Goal: Task Accomplishment & Management: Complete application form

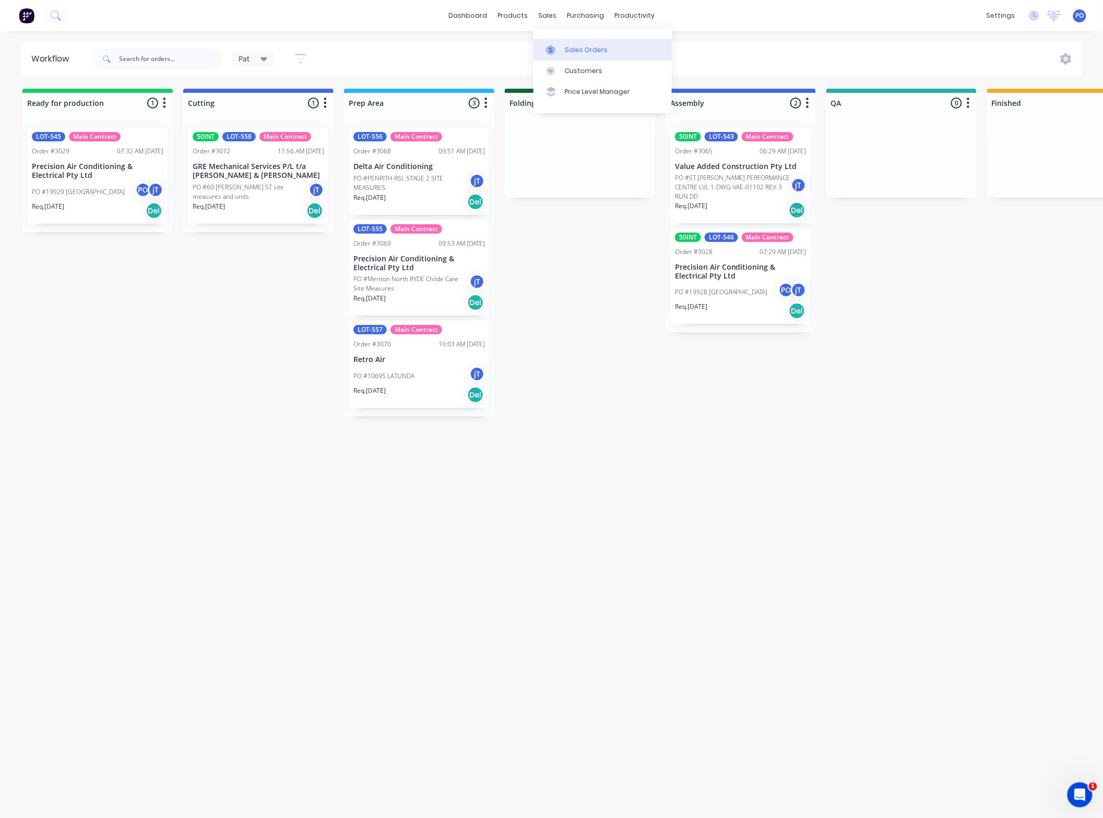
click at [565, 51] on div "Sales Orders" at bounding box center [586, 49] width 43 height 9
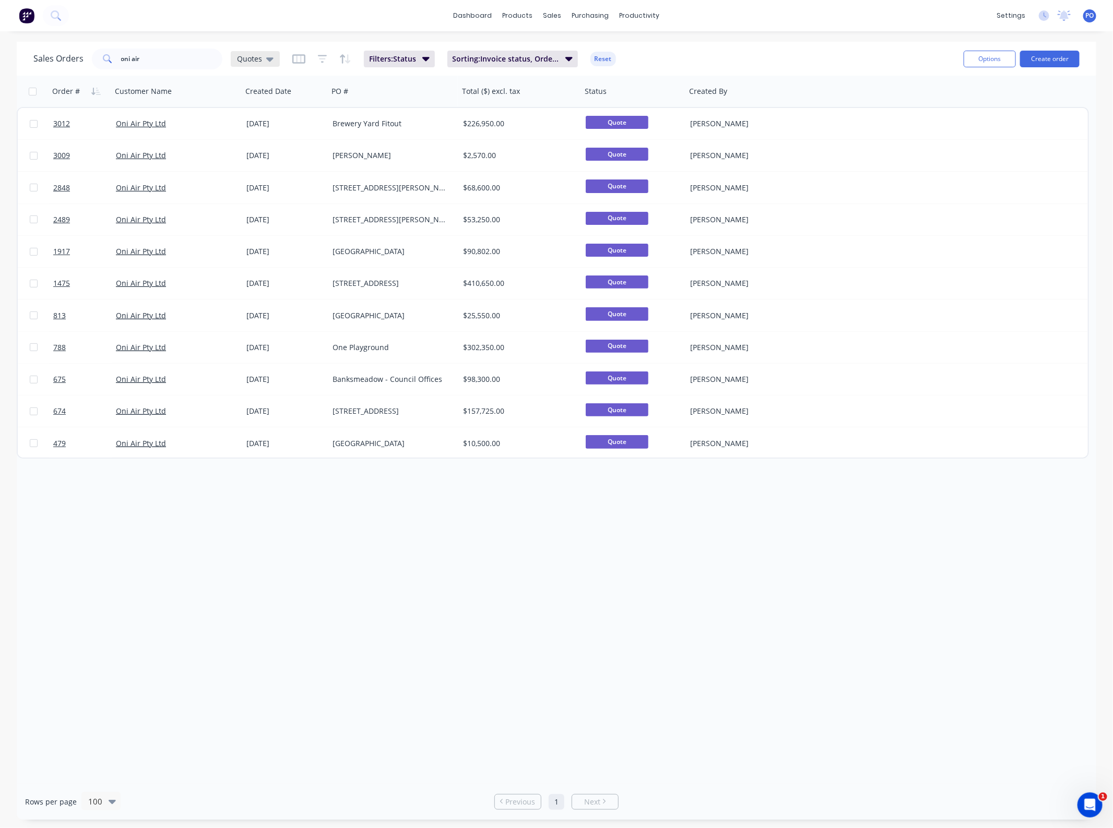
click at [260, 64] on div "Quotes" at bounding box center [255, 59] width 49 height 16
click at [133, 63] on input "oni air" at bounding box center [172, 59] width 102 height 21
click at [145, 62] on input "oni air" at bounding box center [172, 59] width 102 height 21
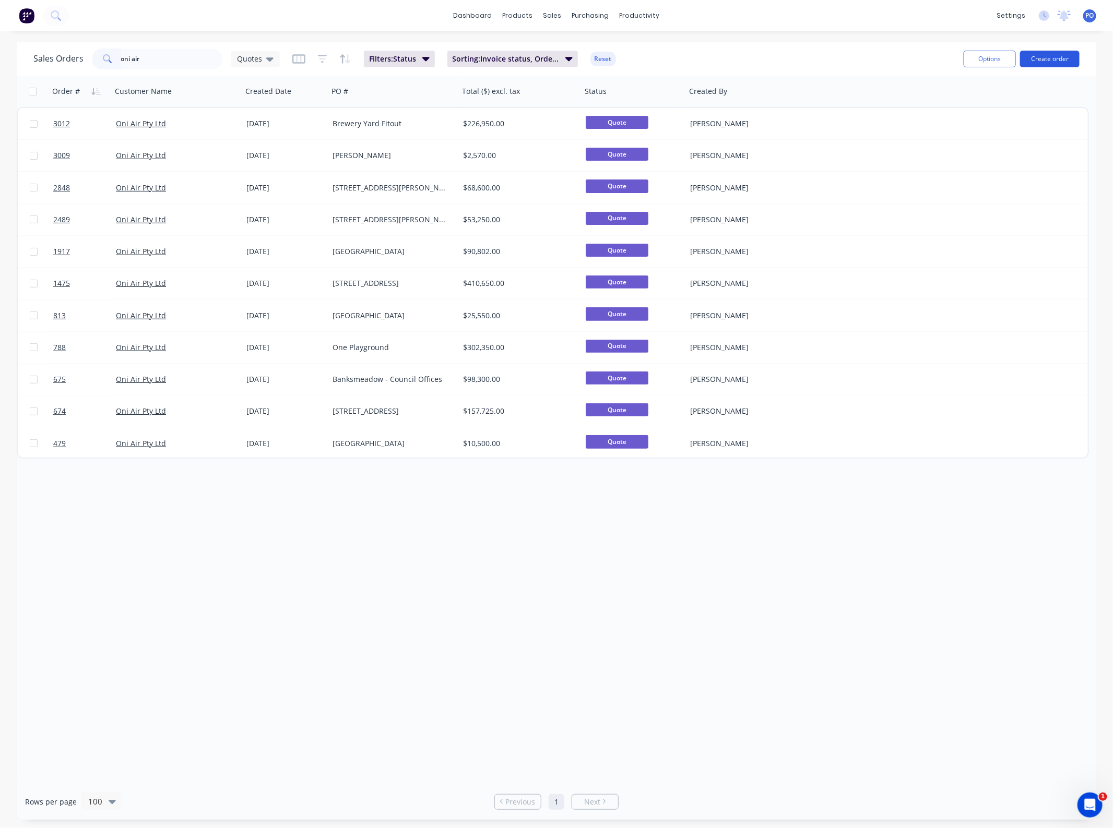
click at [1057, 56] on button "Create order" at bounding box center [1049, 59] width 59 height 17
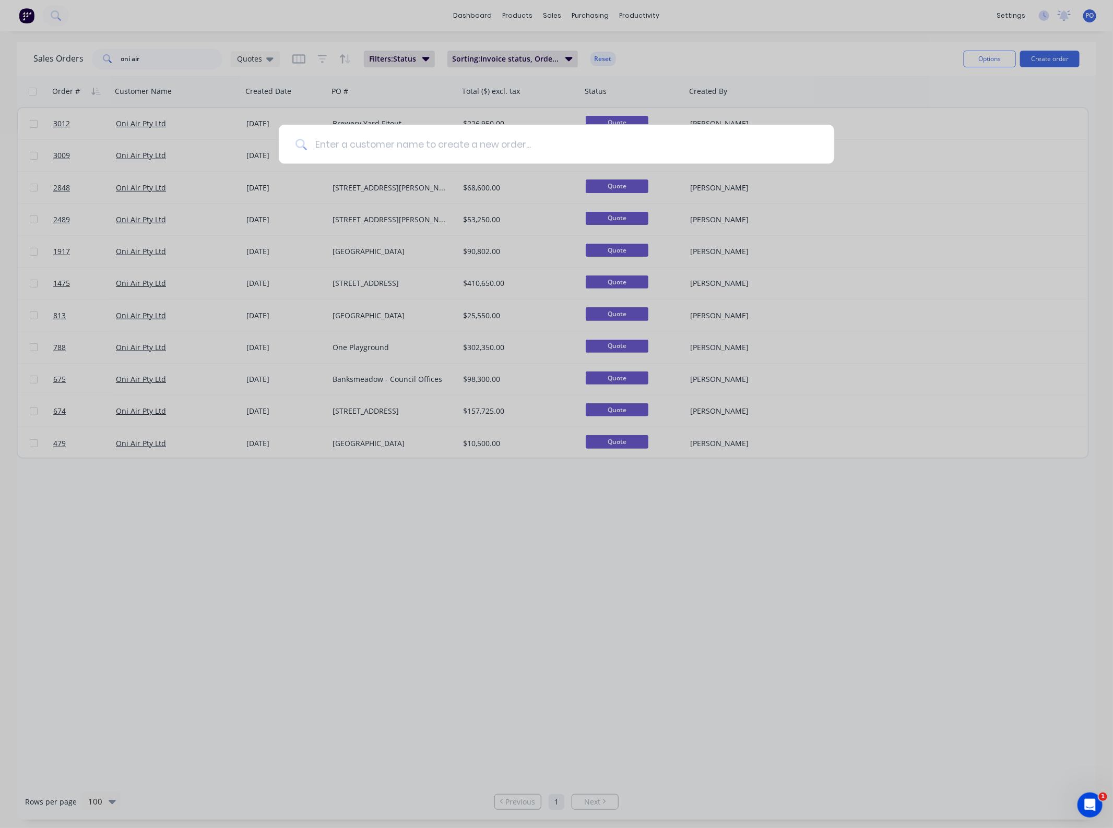
click at [330, 131] on input at bounding box center [562, 144] width 510 height 39
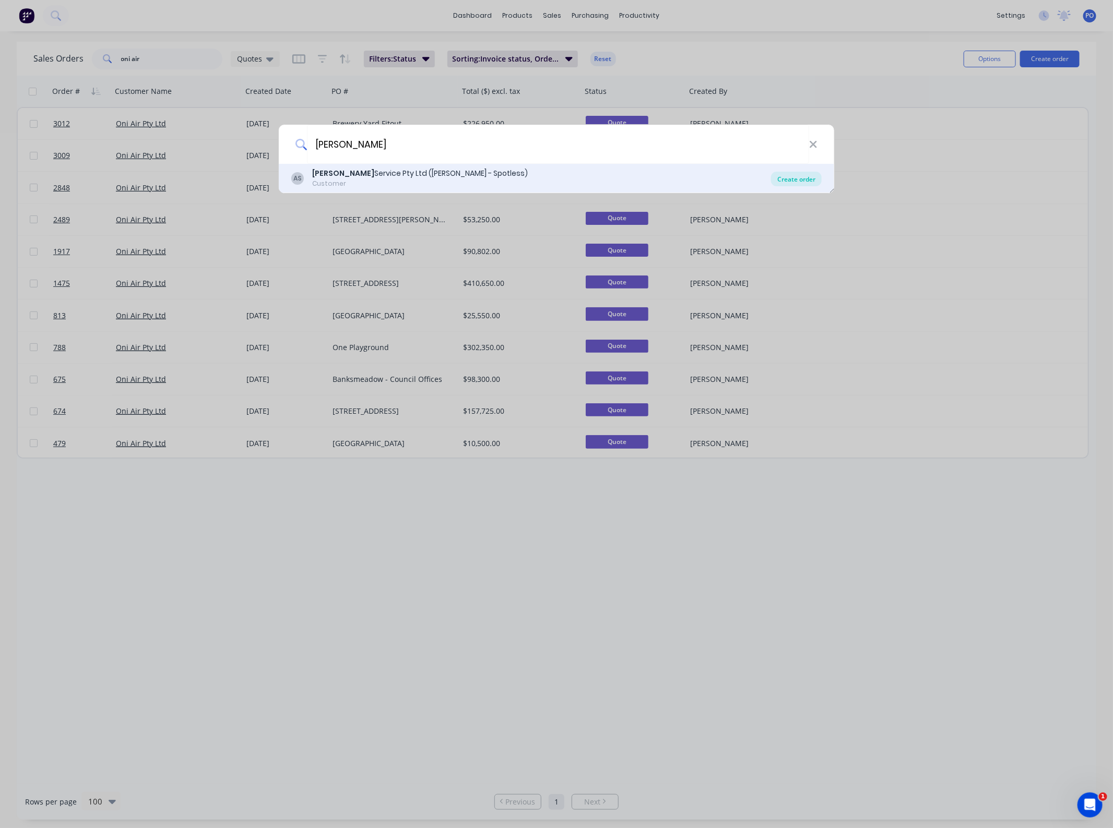
type input "[PERSON_NAME]"
click at [781, 175] on div "Create order" at bounding box center [796, 179] width 51 height 15
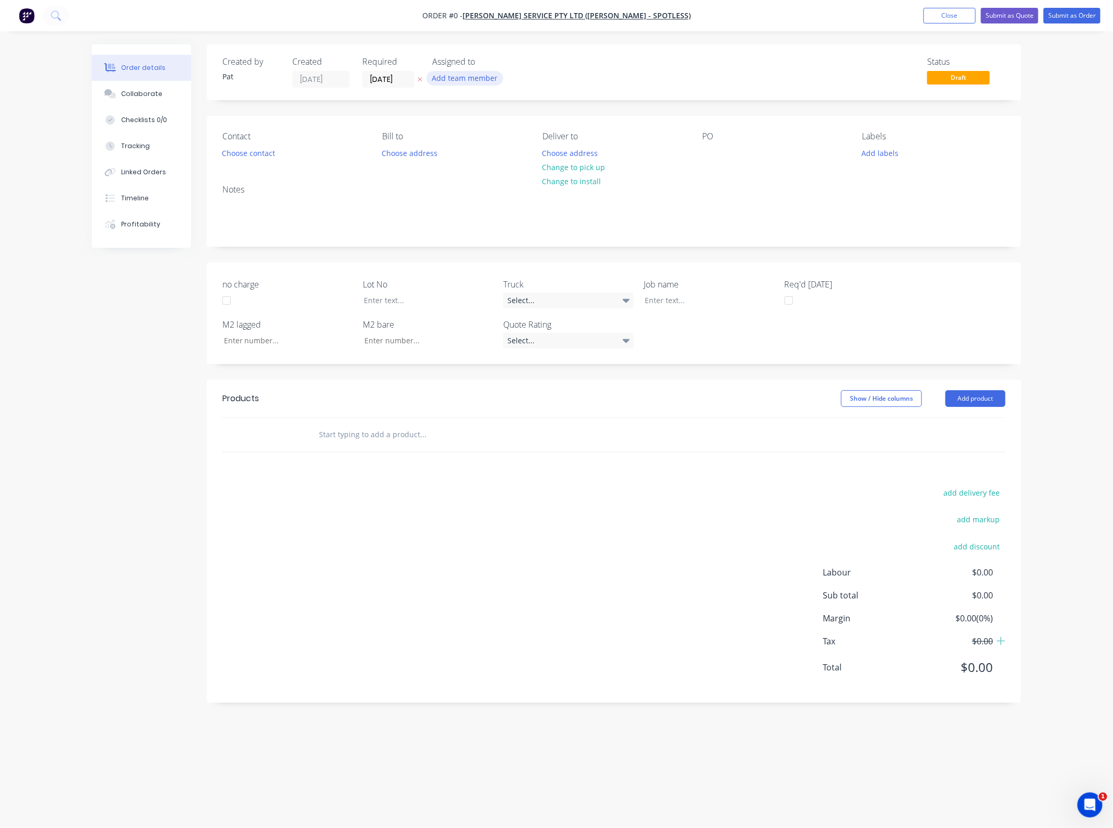
click at [461, 76] on button "Add team member" at bounding box center [464, 78] width 77 height 14
click at [483, 138] on div "[PERSON_NAME] (You)" at bounding box center [516, 136] width 104 height 11
click at [254, 152] on div "Order details Collaborate Checklists 0/0 Tracking Linked Orders Timeline Profit…" at bounding box center [556, 394] width 950 height 700
click at [254, 152] on button "Choose contact" at bounding box center [249, 153] width 64 height 14
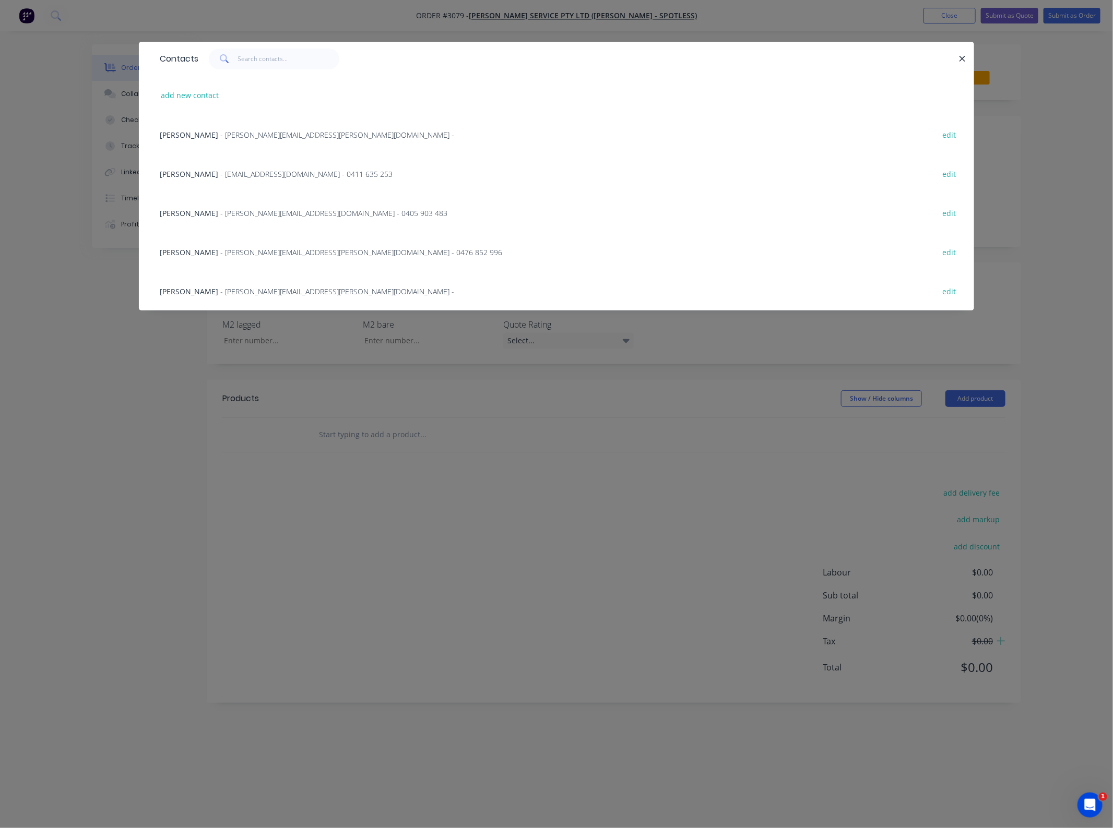
click at [194, 246] on div "Paul Ayres - [EMAIL_ADDRESS][PERSON_NAME][DOMAIN_NAME] - 0476 852 996 edit" at bounding box center [556, 251] width 804 height 39
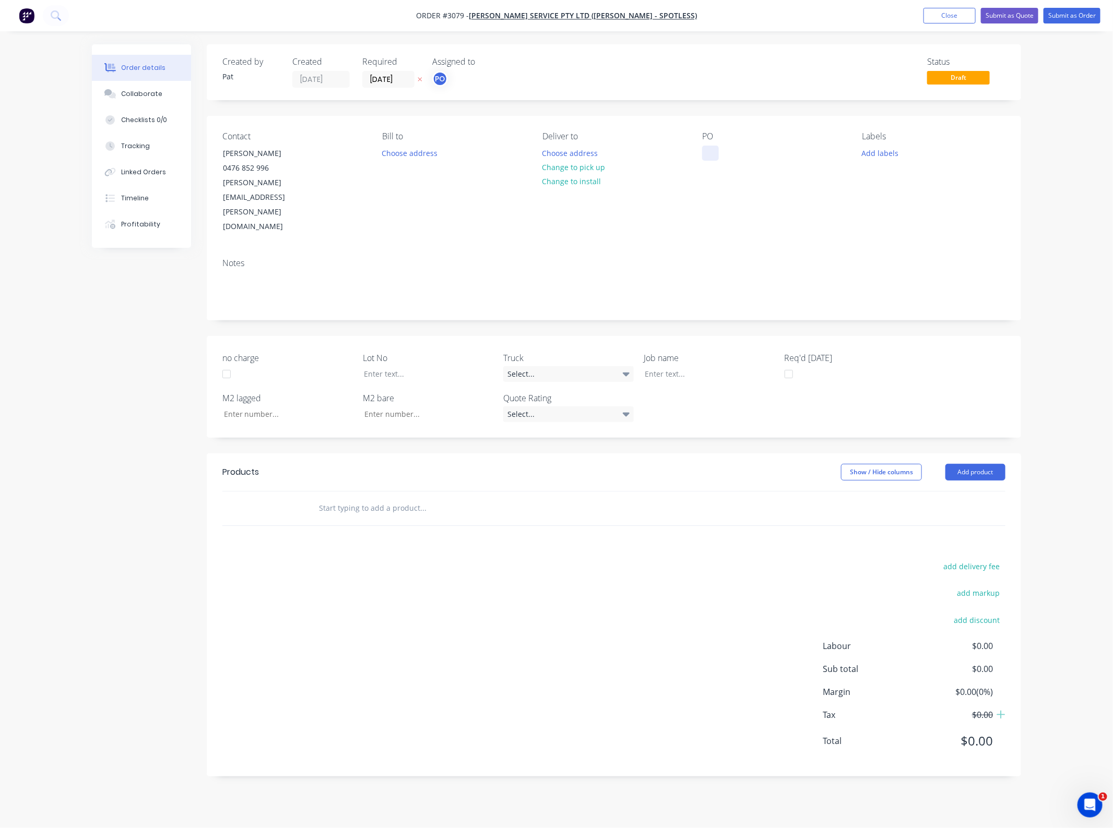
drag, startPoint x: 723, startPoint y: 158, endPoint x: 705, endPoint y: 150, distance: 19.4
click at [722, 158] on div "PO" at bounding box center [773, 183] width 143 height 103
click at [705, 150] on div at bounding box center [710, 153] width 17 height 15
click at [963, 464] on button "Add product" at bounding box center [975, 472] width 60 height 17
click at [952, 512] on div "Basic product" at bounding box center [955, 519] width 80 height 15
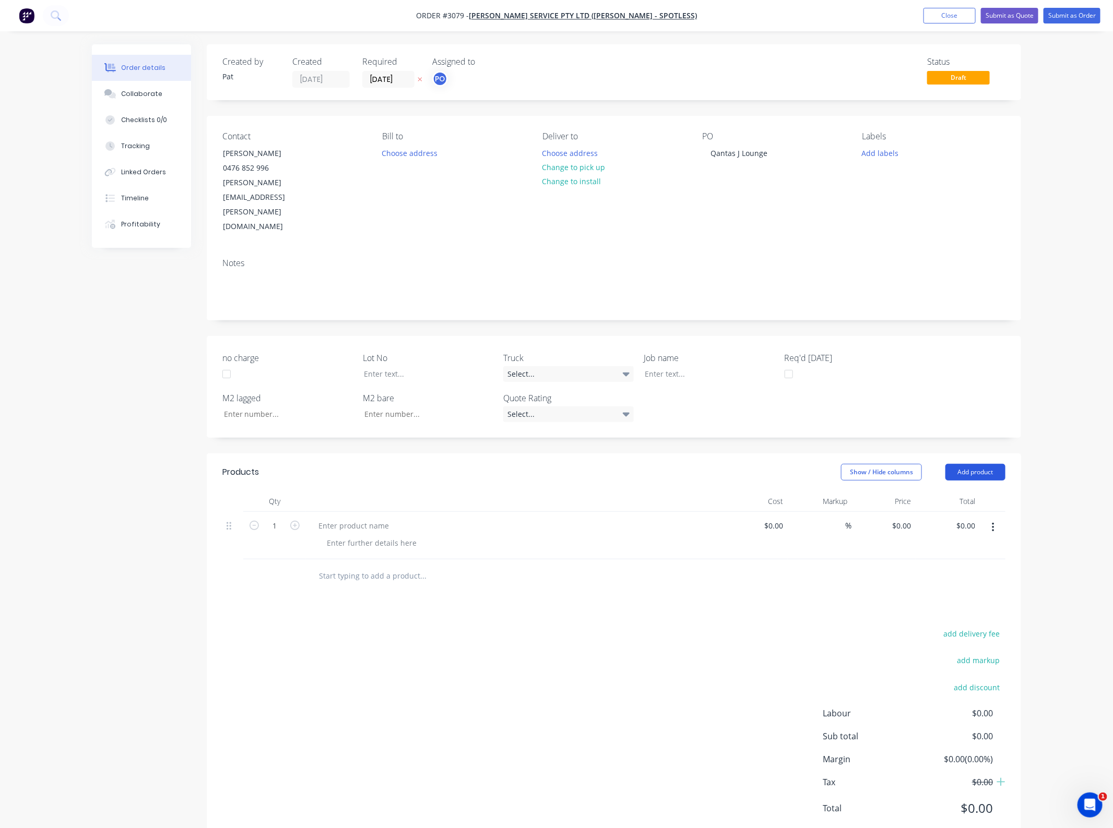
click at [967, 464] on button "Add product" at bounding box center [975, 472] width 60 height 17
click at [953, 512] on div "Basic product" at bounding box center [955, 519] width 80 height 15
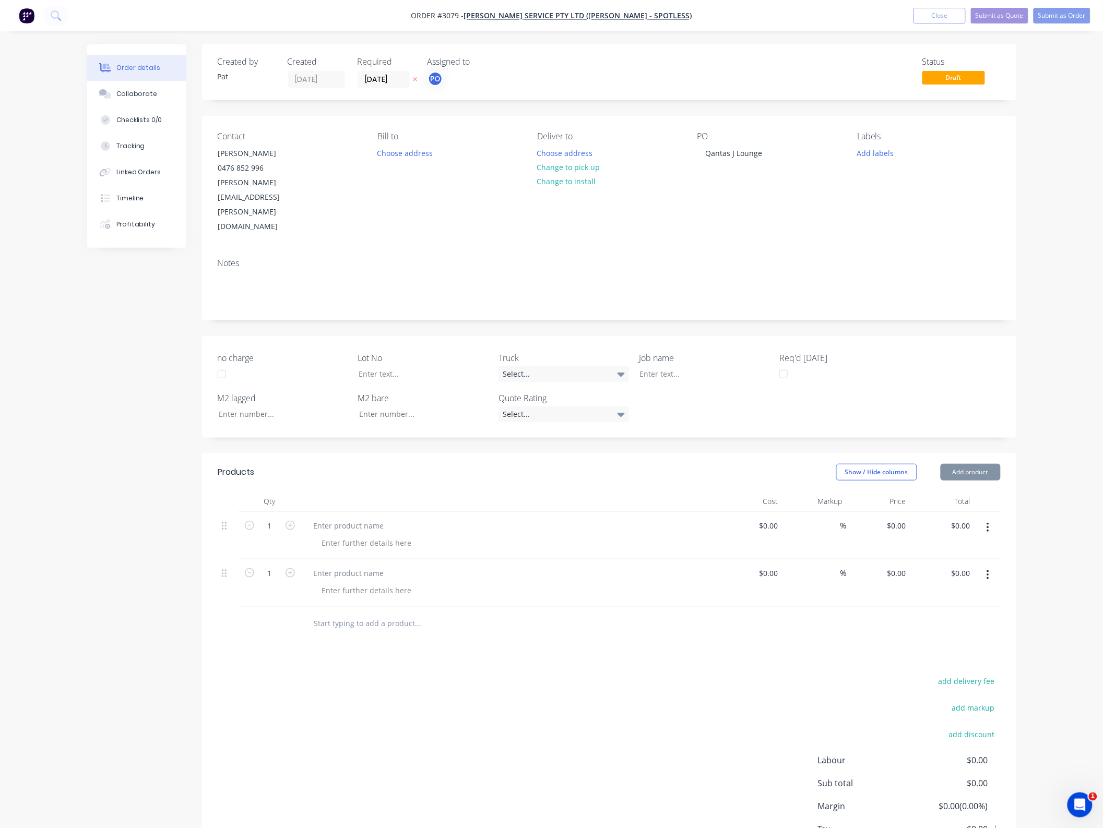
click at [957, 464] on button "Add product" at bounding box center [970, 472] width 60 height 17
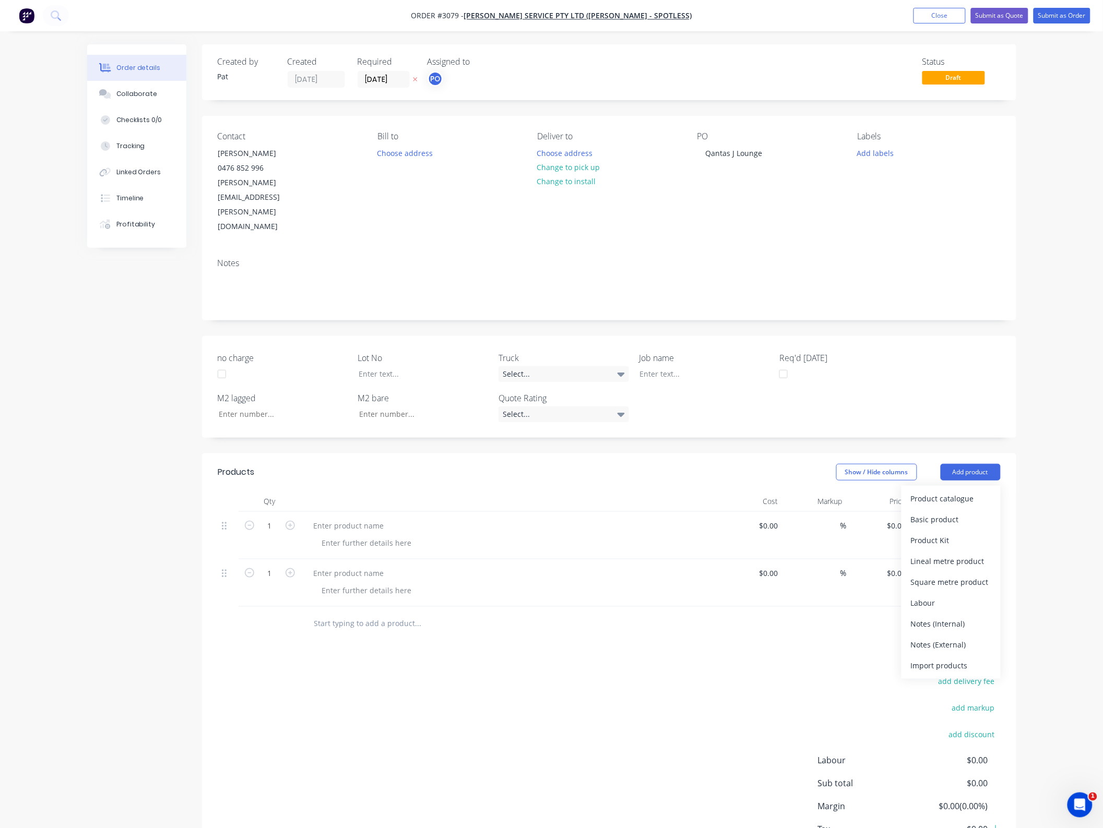
drag, startPoint x: 943, startPoint y: 598, endPoint x: 953, endPoint y: 505, distance: 93.4
click at [943, 637] on div "Notes (External)" at bounding box center [951, 644] width 80 height 15
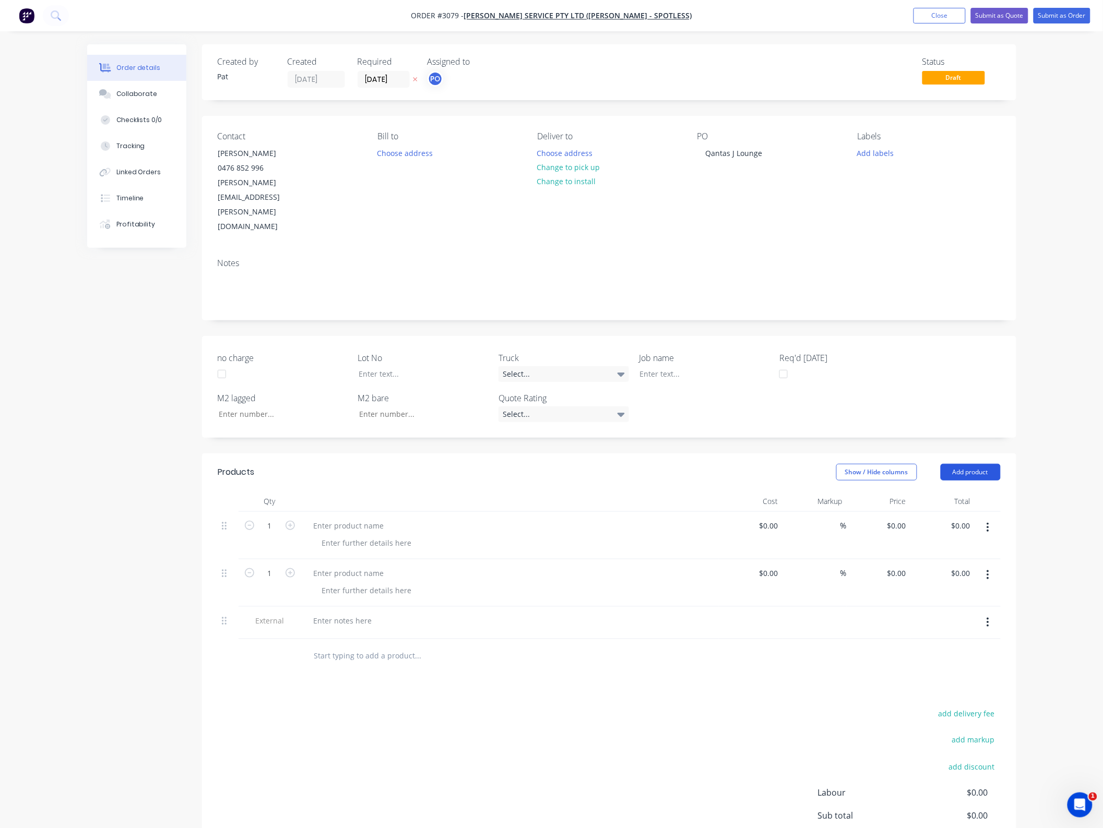
click at [970, 464] on button "Add product" at bounding box center [970, 472] width 60 height 17
click at [951, 637] on div "Notes (External)" at bounding box center [951, 644] width 80 height 15
click at [970, 464] on button "Add product" at bounding box center [970, 472] width 60 height 17
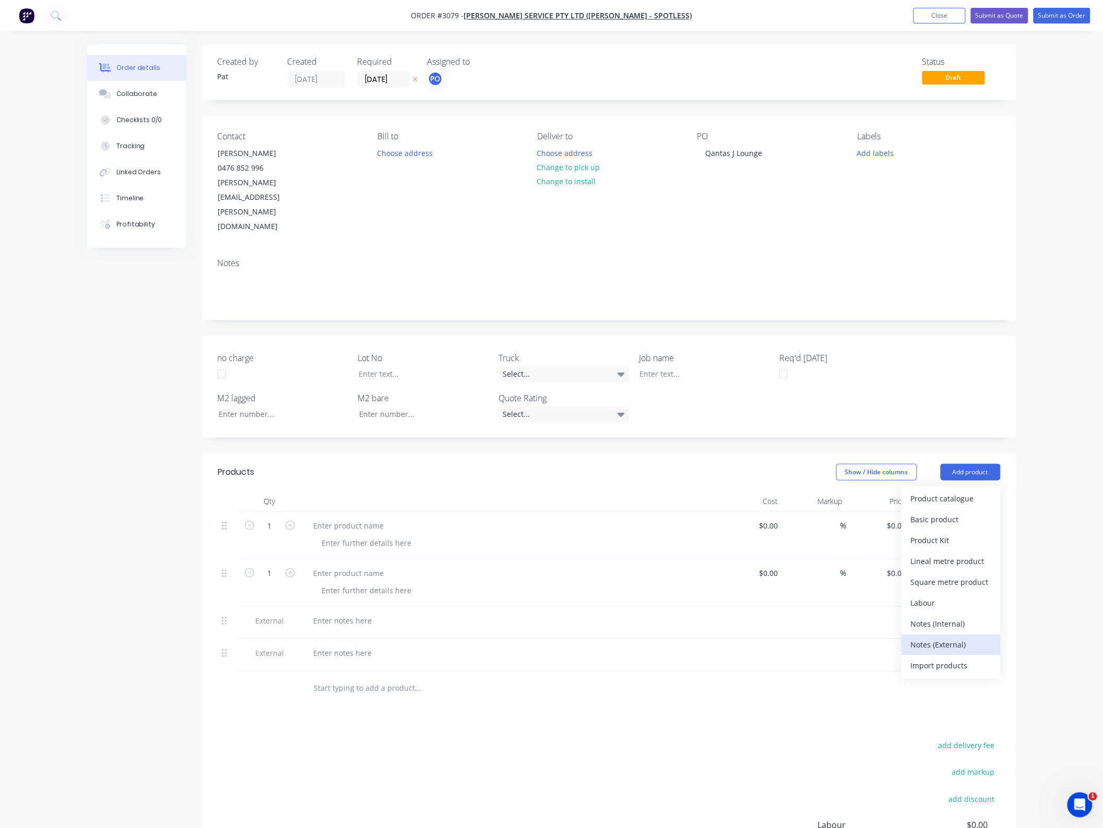
click at [936, 637] on div "Notes (External)" at bounding box center [951, 644] width 80 height 15
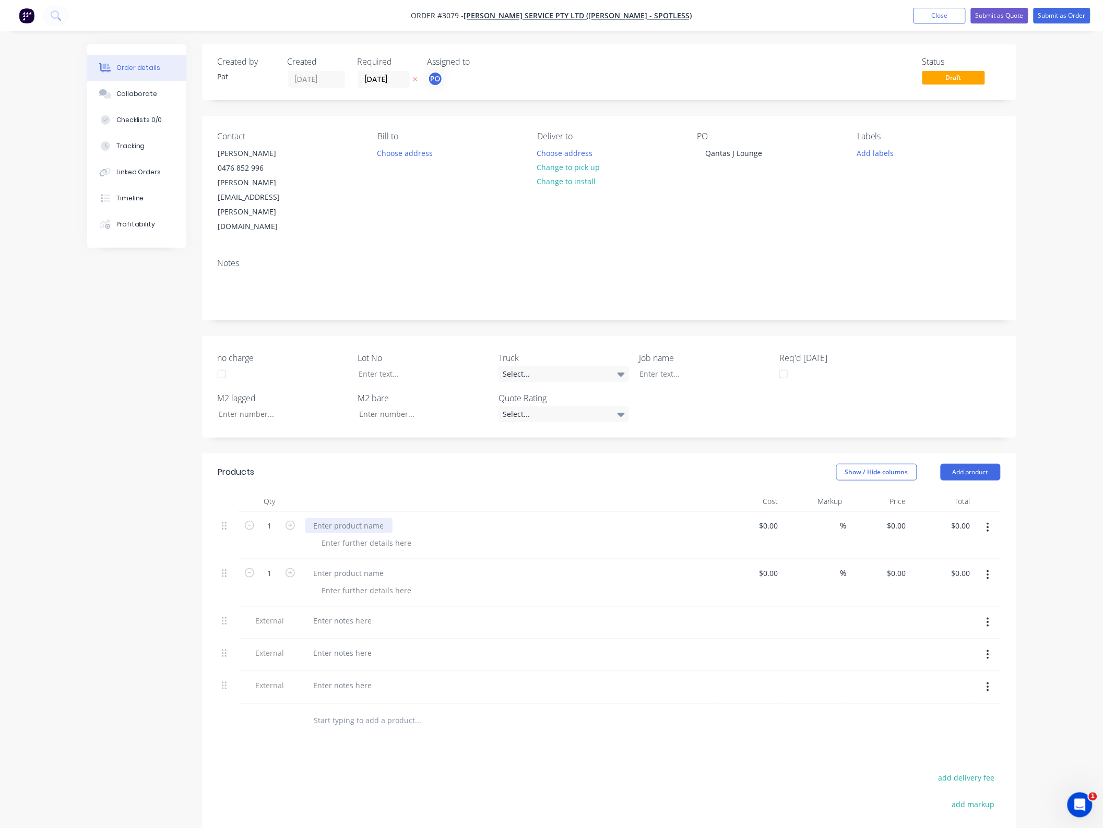
click at [338, 518] on div at bounding box center [348, 525] width 87 height 15
drag, startPoint x: 339, startPoint y: 481, endPoint x: 343, endPoint y: 486, distance: 6.4
click at [343, 518] on div at bounding box center [348, 525] width 87 height 15
click at [362, 566] on div at bounding box center [348, 573] width 87 height 15
click at [348, 566] on div at bounding box center [348, 573] width 87 height 15
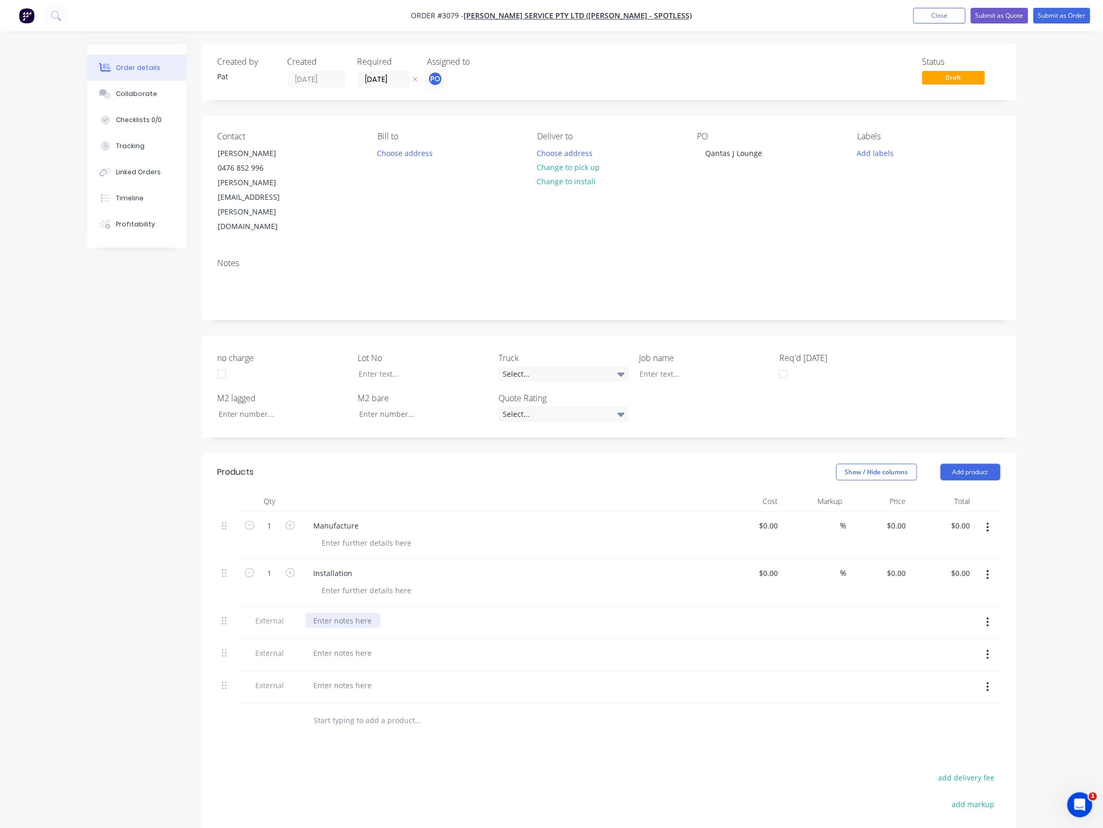
click at [347, 613] on div at bounding box center [342, 620] width 75 height 15
click at [322, 613] on div at bounding box center [342, 620] width 75 height 15
drag, startPoint x: 222, startPoint y: 578, endPoint x: 226, endPoint y: 607, distance: 29.5
click at [226, 607] on div "1 Manufacture $0.00 $0.00 % $0.00 $0.00 $0.00 $0.00 1 Installation $0.00 $0.00 …" at bounding box center [609, 613] width 783 height 203
click at [315, 613] on div at bounding box center [342, 620] width 75 height 15
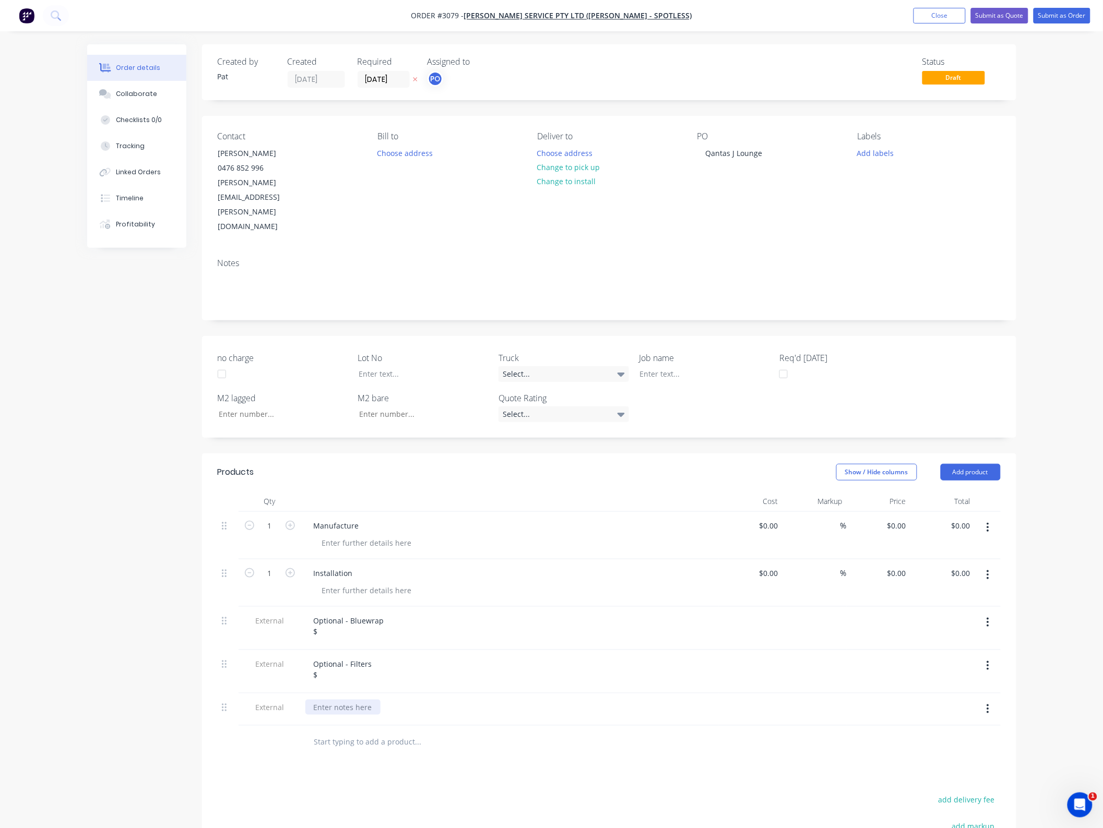
click at [351, 700] on div at bounding box center [342, 707] width 75 height 15
click at [346, 700] on div at bounding box center [342, 707] width 75 height 15
